Goal: Task Accomplishment & Management: Complete application form

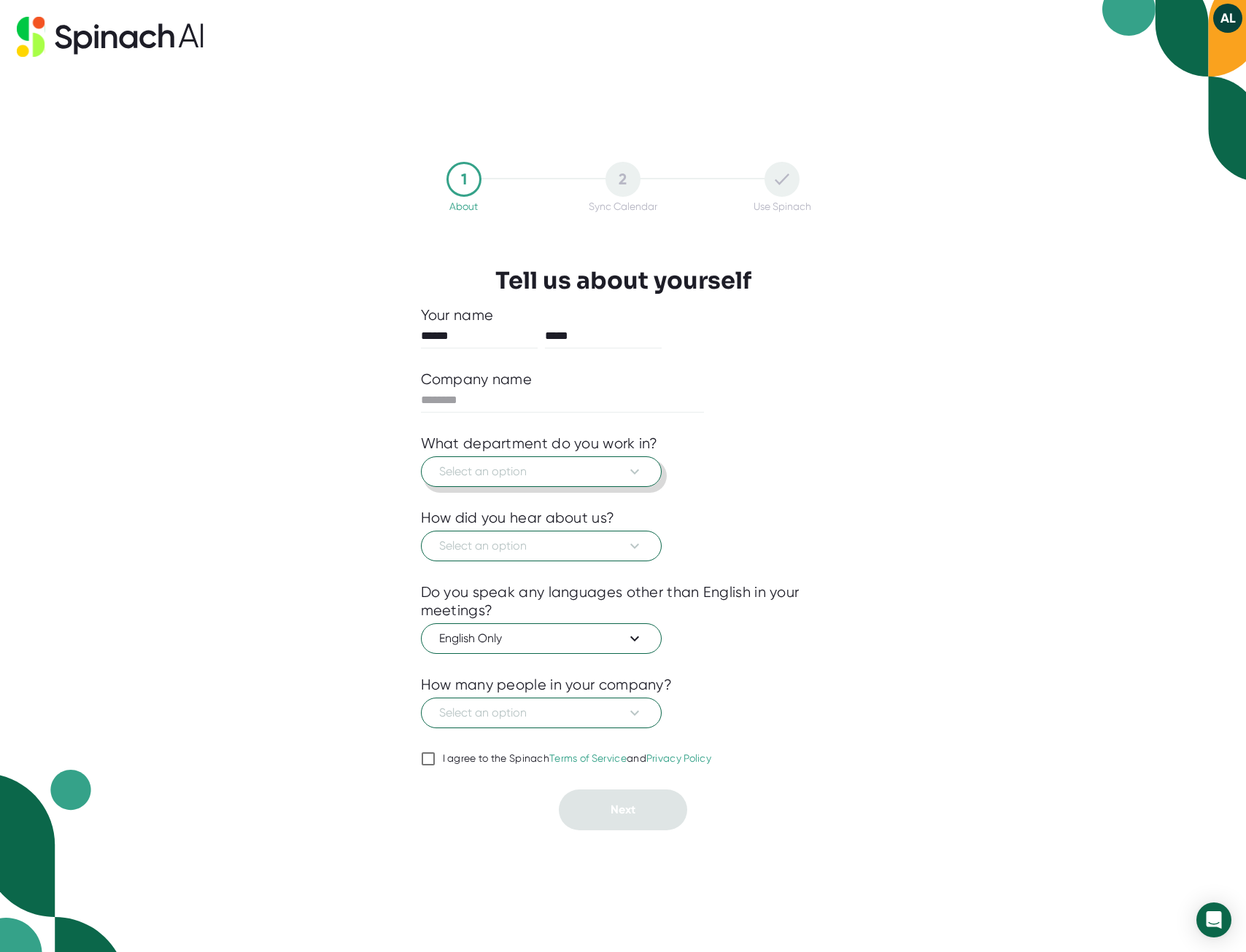
click at [475, 478] on span "Select an option" at bounding box center [541, 472] width 204 height 18
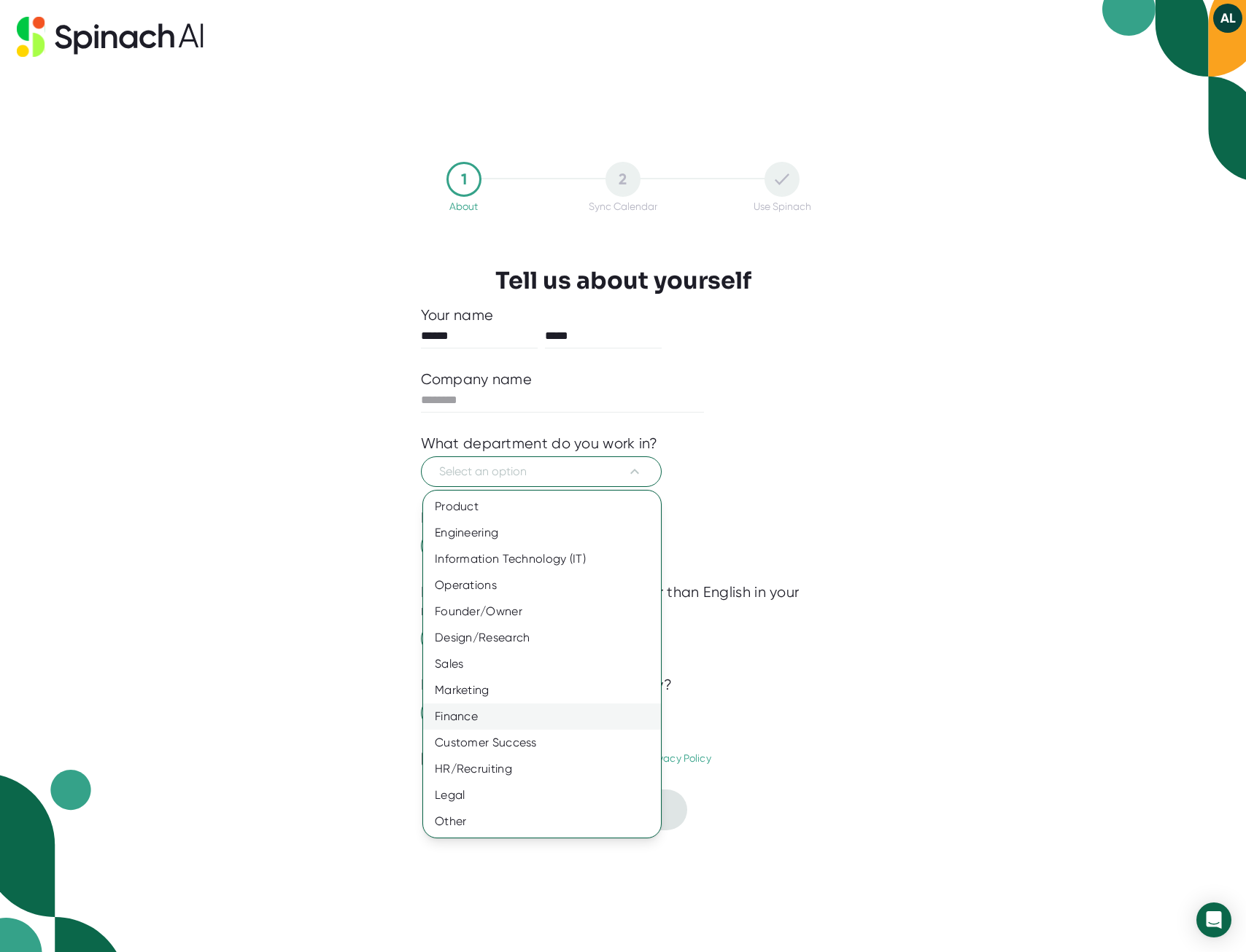
click at [504, 715] on div "Finance" at bounding box center [542, 716] width 238 height 27
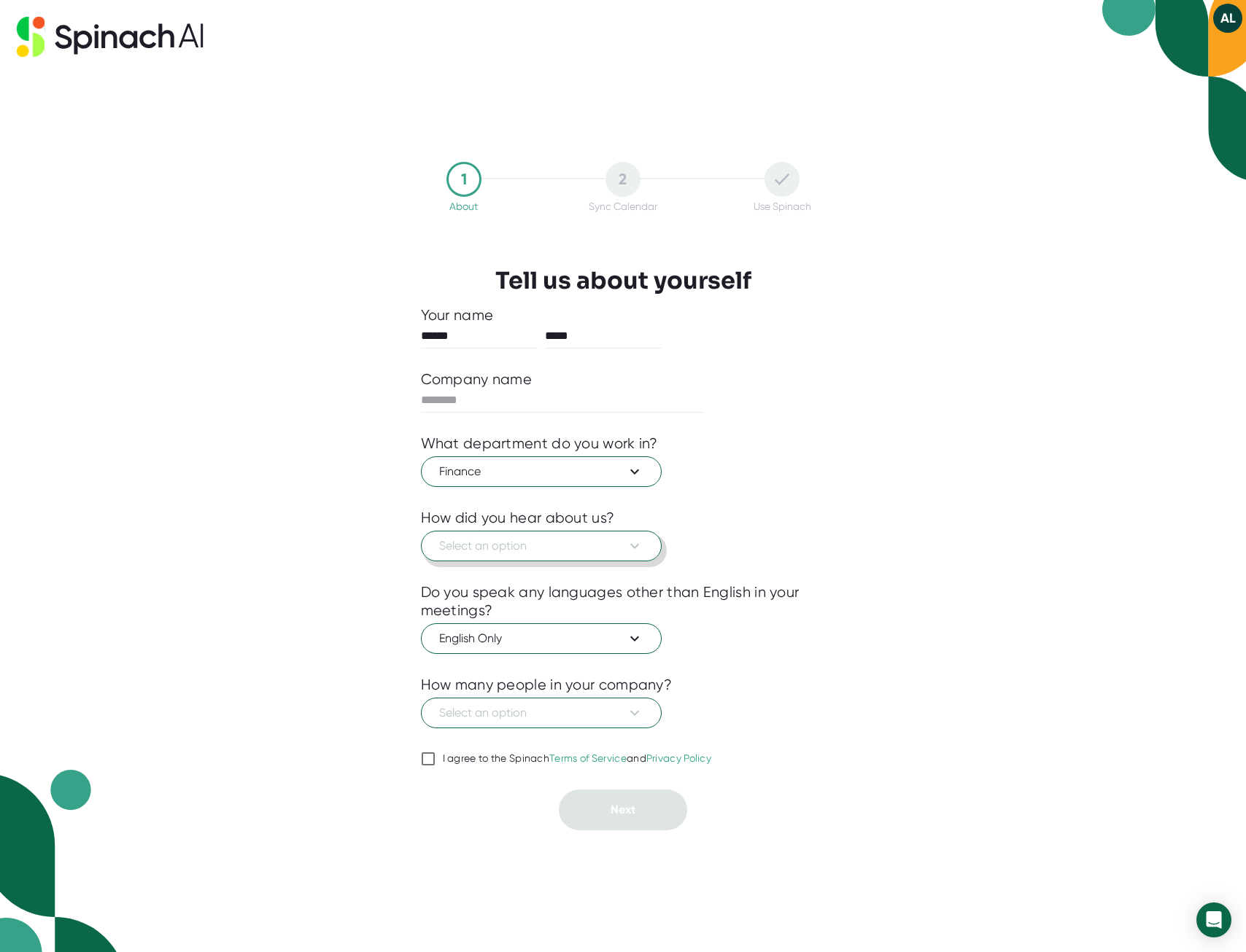
click at [499, 555] on button "Select an option" at bounding box center [541, 546] width 241 height 31
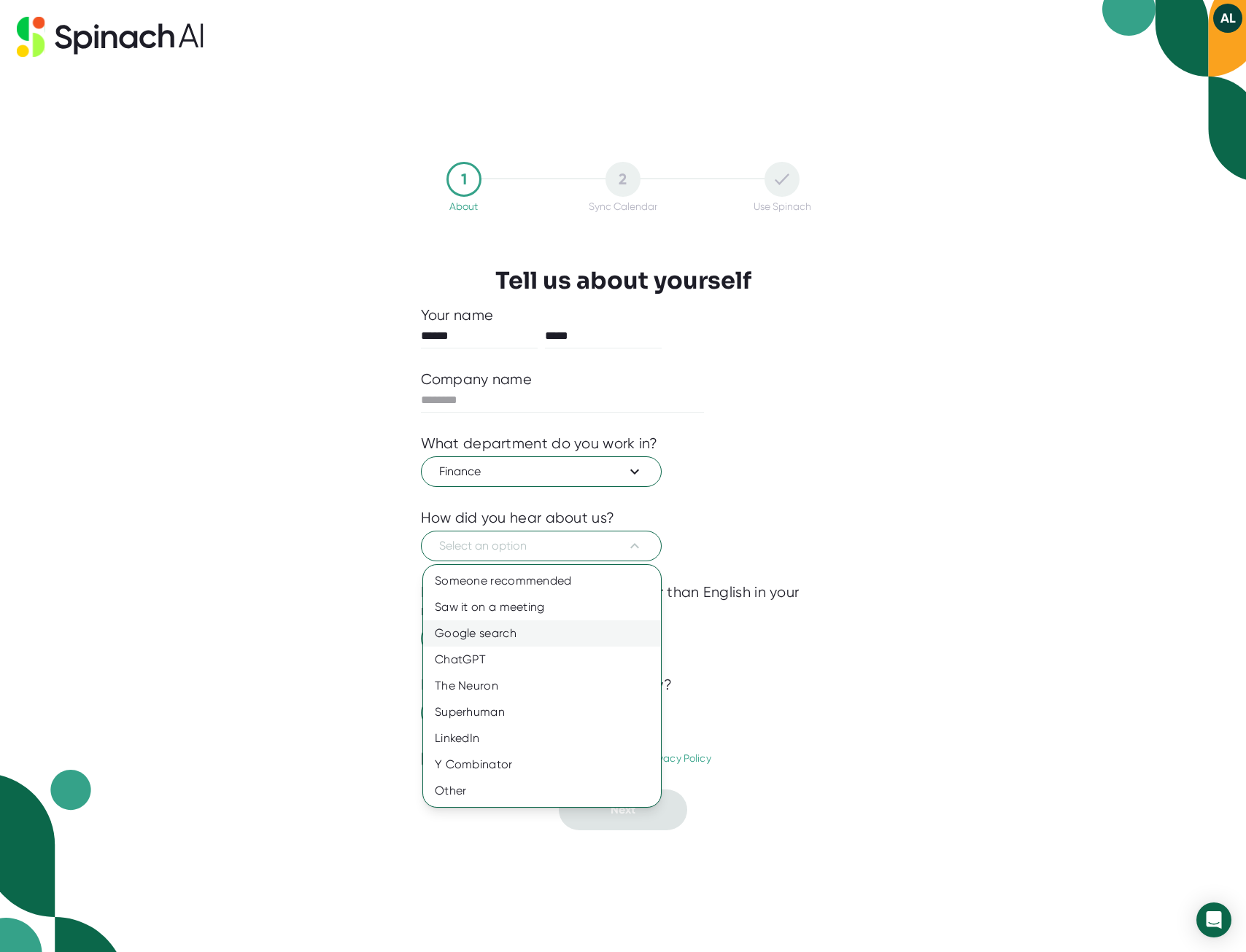
click at [534, 631] on div "Google search" at bounding box center [542, 634] width 238 height 27
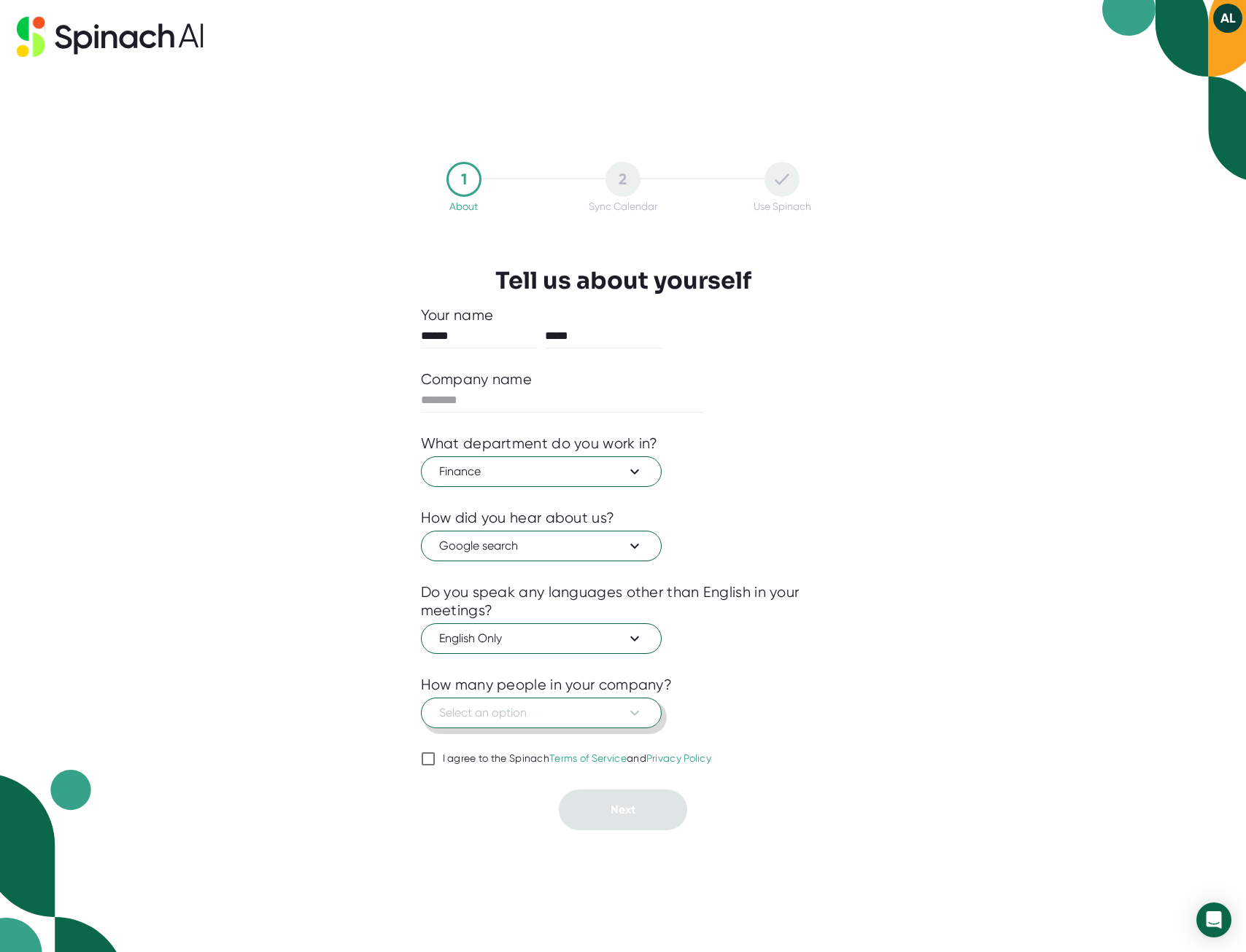
click at [531, 716] on span "Select an option" at bounding box center [541, 713] width 204 height 18
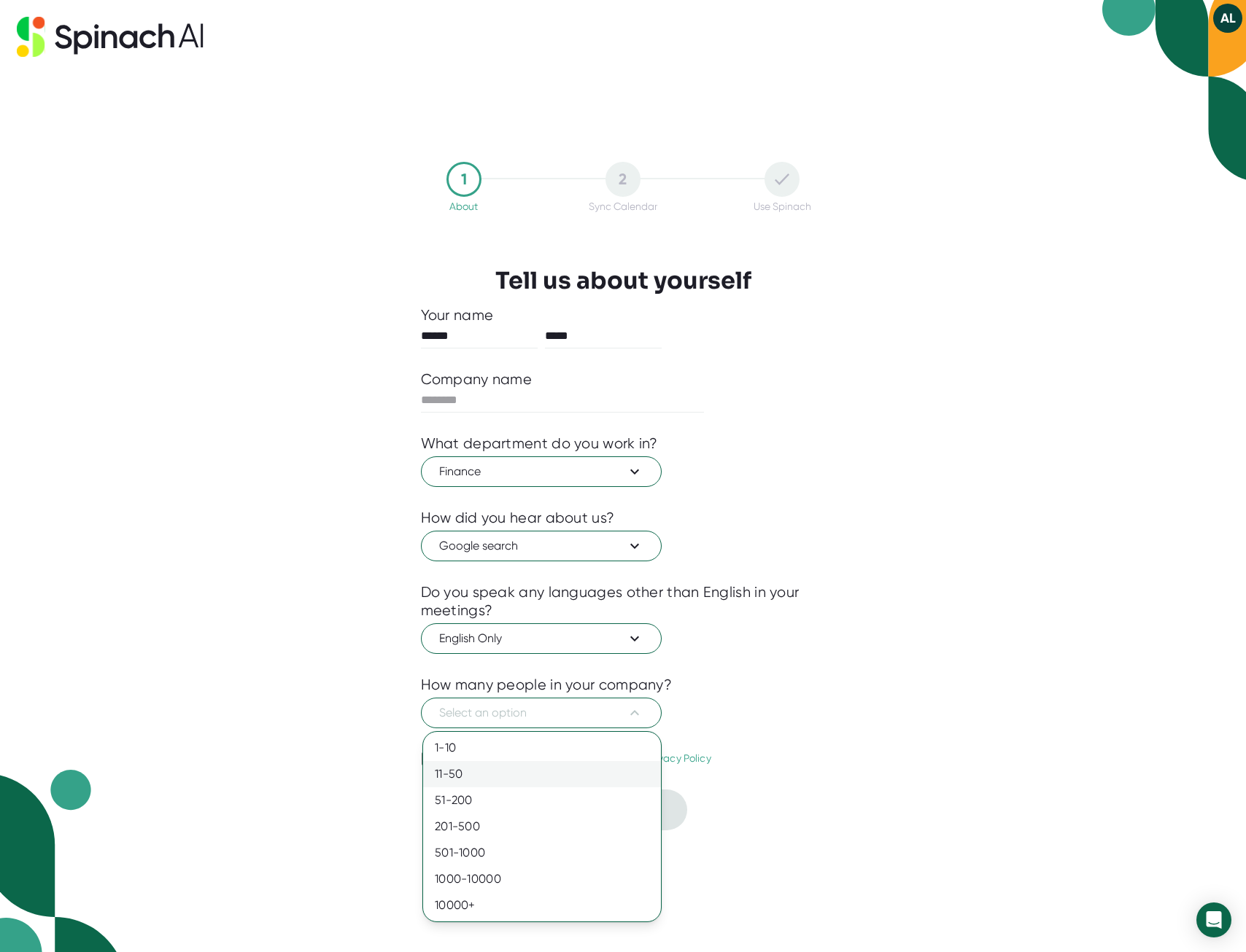
click at [489, 771] on div "11-50" at bounding box center [542, 774] width 238 height 27
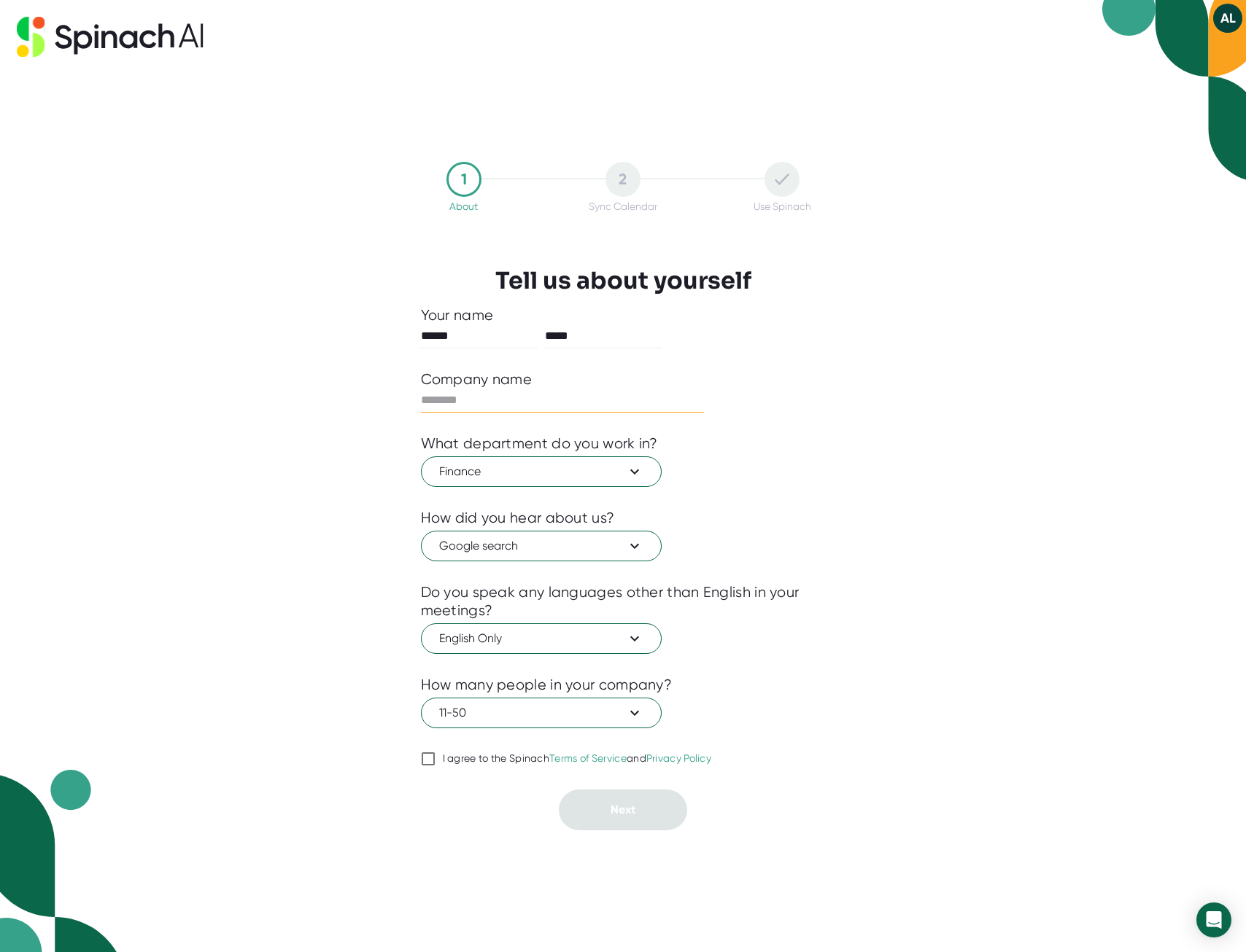
click at [461, 403] on input "text" at bounding box center [562, 400] width 284 height 23
type input "**********"
